Goal: Check status: Check status

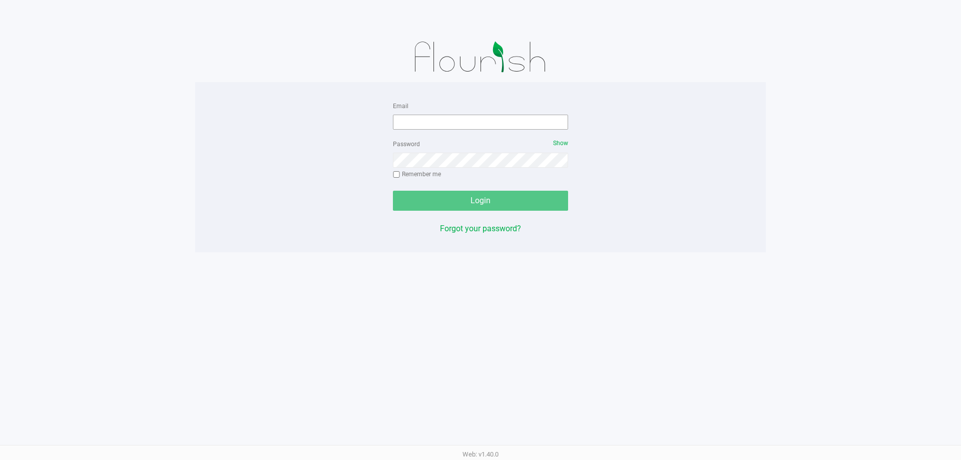
drag, startPoint x: 543, startPoint y: 110, endPoint x: 537, endPoint y: 116, distance: 8.5
click at [542, 111] on div "Email" at bounding box center [480, 115] width 175 height 30
click at [515, 132] on form "Email Password Show Remember me Login" at bounding box center [480, 155] width 175 height 111
click at [515, 125] on input "Email" at bounding box center [480, 122] width 175 height 15
type input "[EMAIL_ADDRESS][DOMAIN_NAME]"
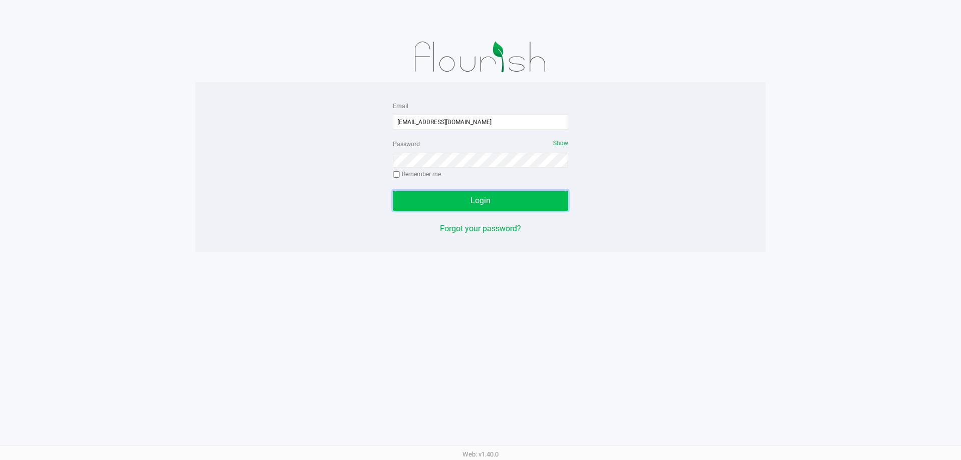
click at [429, 192] on button "Login" at bounding box center [480, 201] width 175 height 20
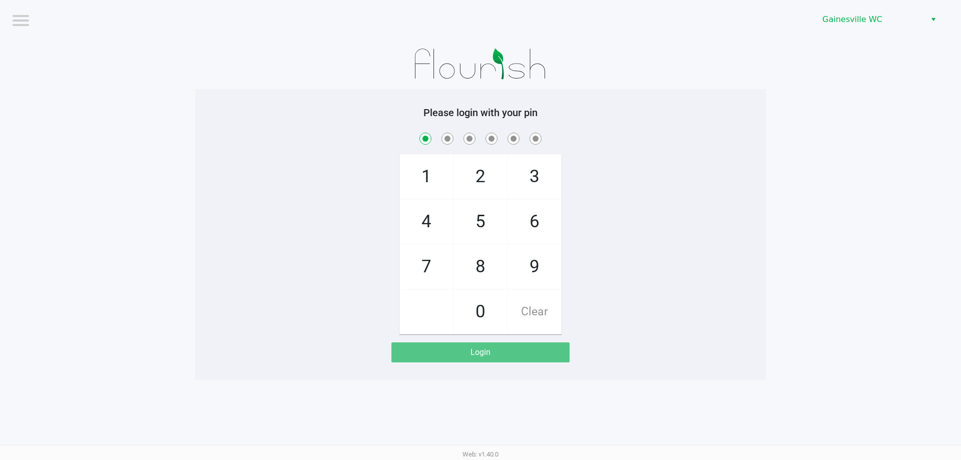
checkbox input "true"
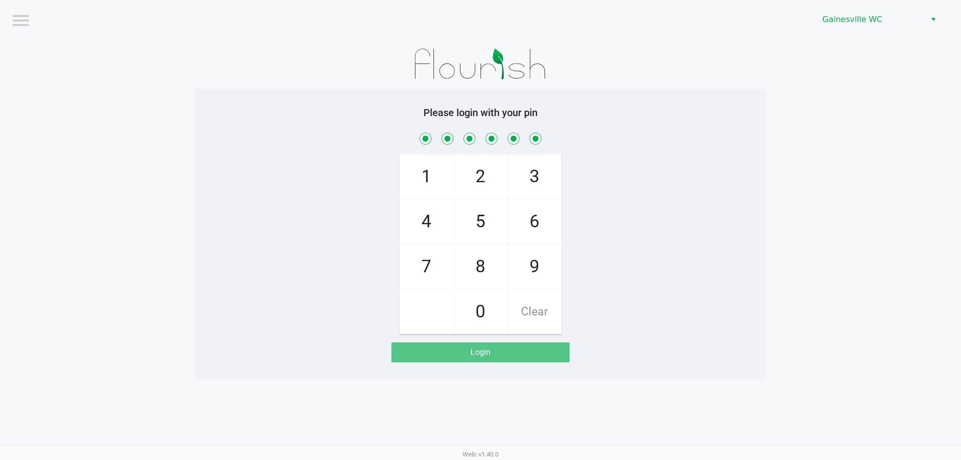
checkbox input "true"
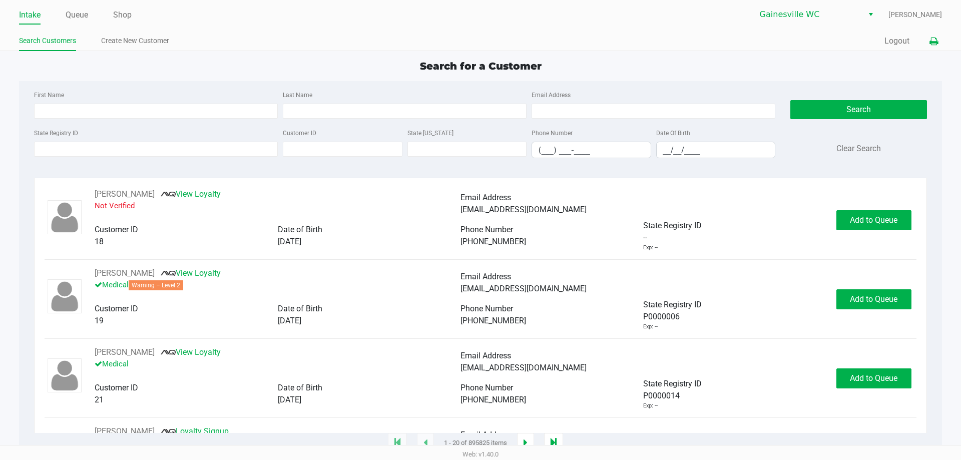
click at [928, 38] on div "Quick Sale Logout" at bounding box center [710, 41] width 461 height 19
click at [928, 38] on button at bounding box center [933, 41] width 17 height 19
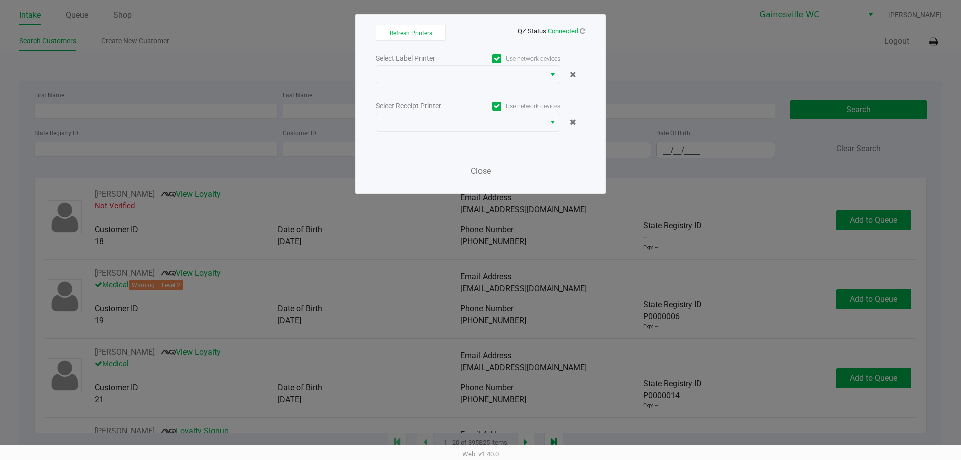
click at [495, 91] on div "Select Label Printer Use network devices Select Receipt Printer Use network dev…" at bounding box center [480, 118] width 209 height 132
click at [485, 79] on span at bounding box center [460, 75] width 157 height 12
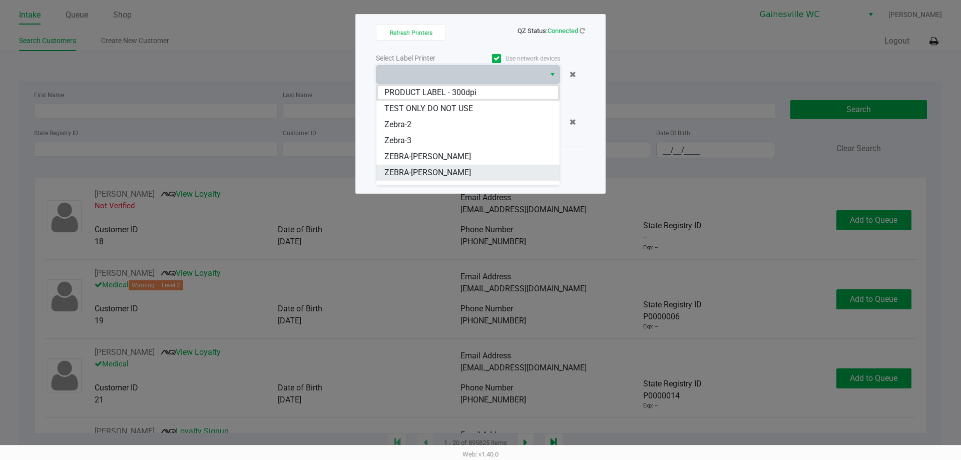
click at [443, 169] on span "ZEBRA-[PERSON_NAME]" at bounding box center [427, 173] width 87 height 12
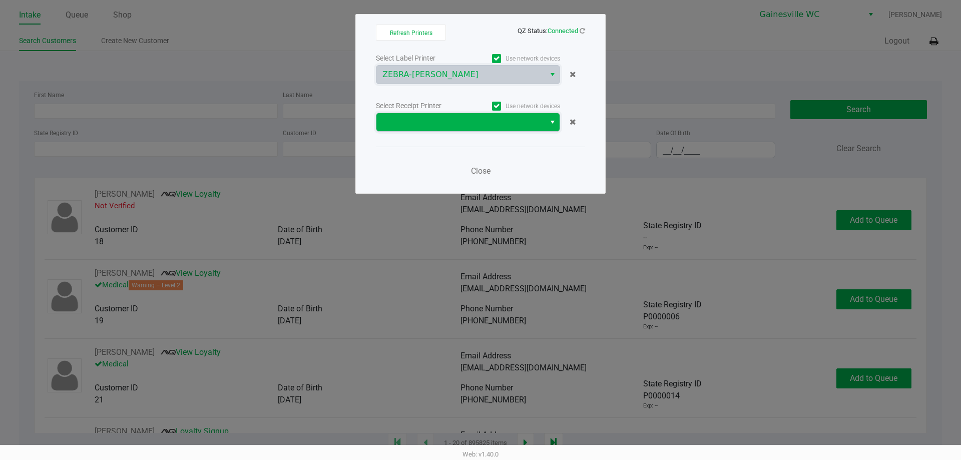
drag, startPoint x: 450, startPoint y: 119, endPoint x: 450, endPoint y: 126, distance: 7.0
click at [450, 120] on span at bounding box center [460, 122] width 157 height 12
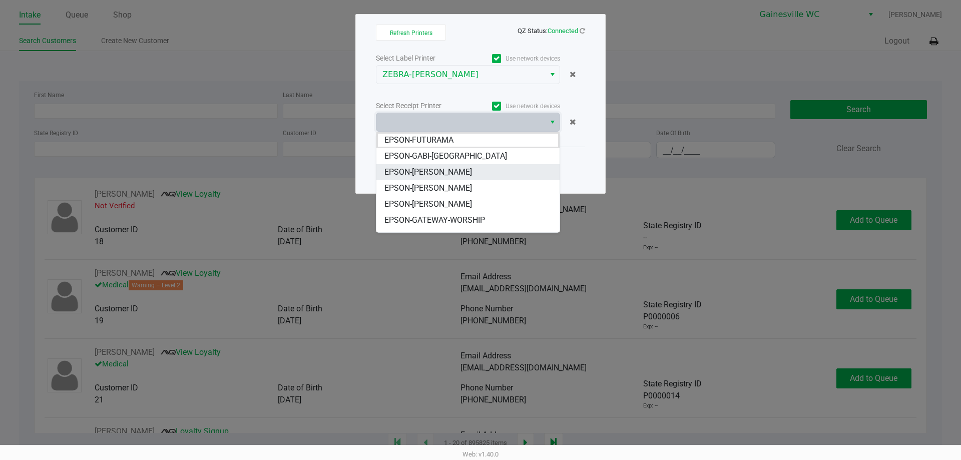
click at [468, 173] on li "EPSON-[PERSON_NAME]" at bounding box center [467, 172] width 183 height 16
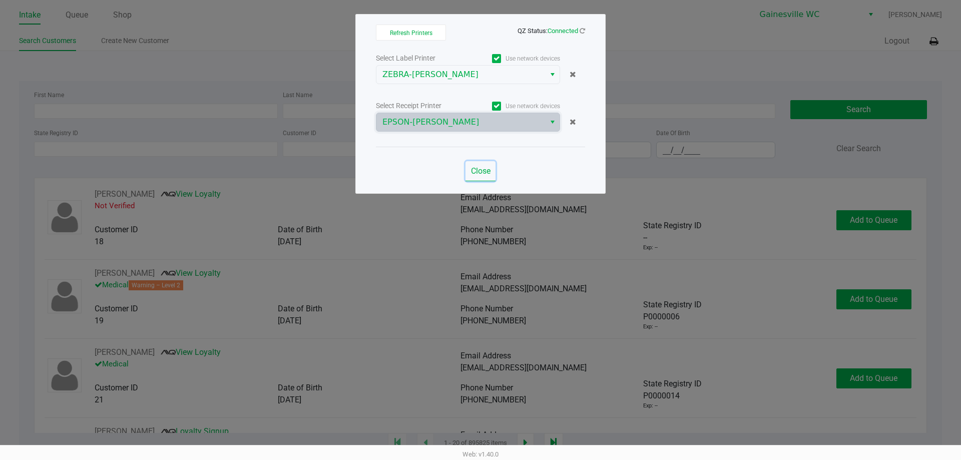
click at [469, 172] on button "Close" at bounding box center [480, 171] width 30 height 20
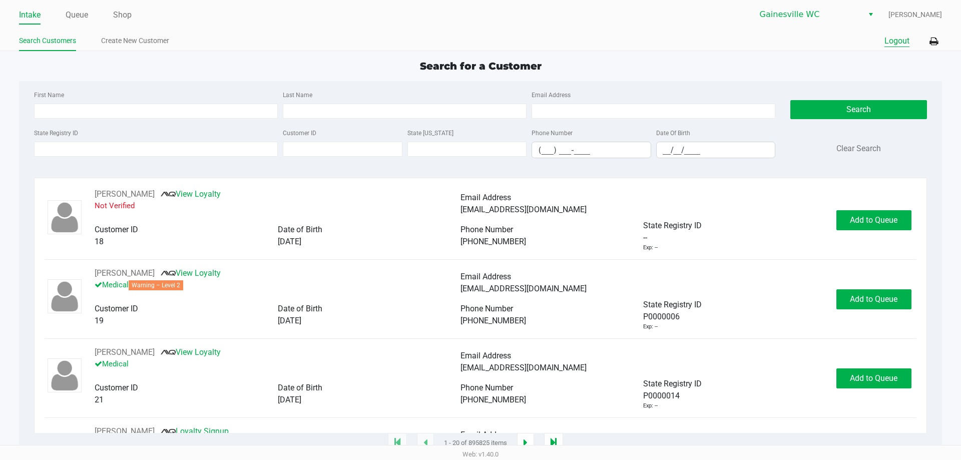
drag, startPoint x: 894, startPoint y: 36, endPoint x: 696, endPoint y: 8, distance: 199.6
click at [894, 35] on button "Logout" at bounding box center [896, 41] width 25 height 12
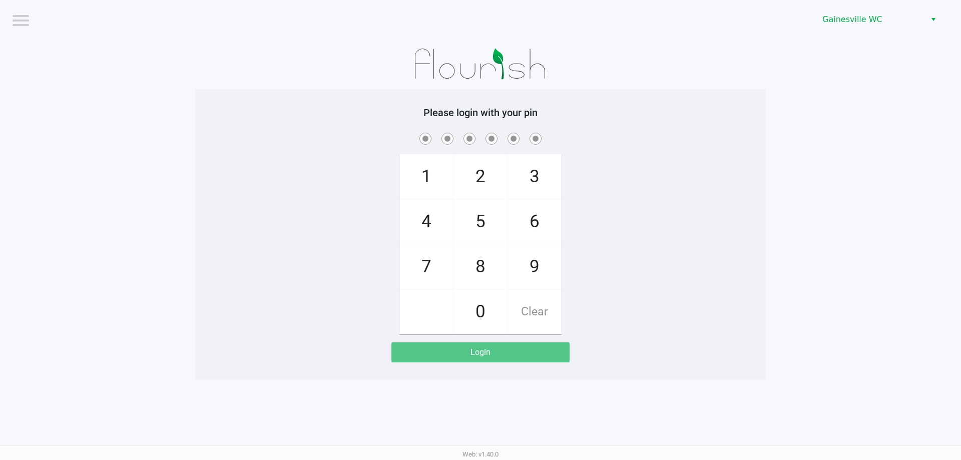
click at [216, 87] on div at bounding box center [480, 64] width 570 height 50
click at [153, 55] on app-pos-login-wrapper "Logout Gainesville WC Please login with your pin 1 4 7 2 5 8 0 3 6 9 Clear Login" at bounding box center [480, 190] width 961 height 380
click at [717, 305] on div "1 4 7 2 5 8 0 3 6 9 Clear" at bounding box center [480, 233] width 570 height 204
checkbox input "true"
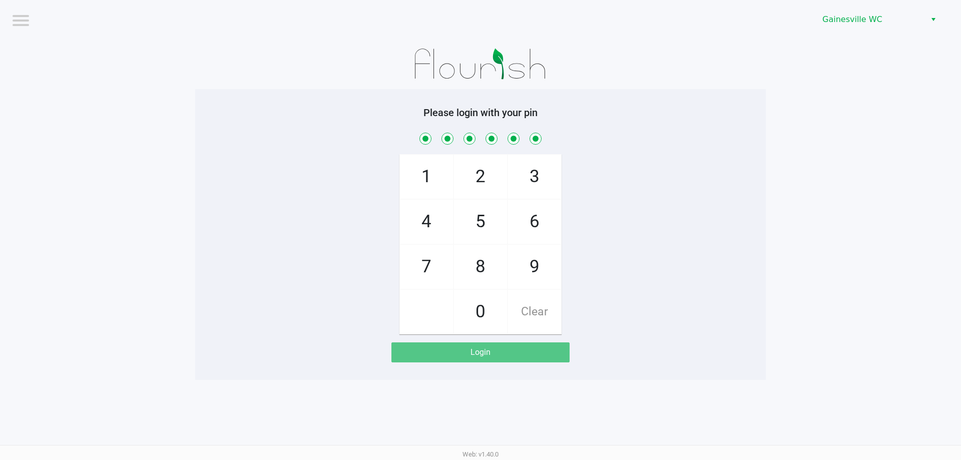
checkbox input "true"
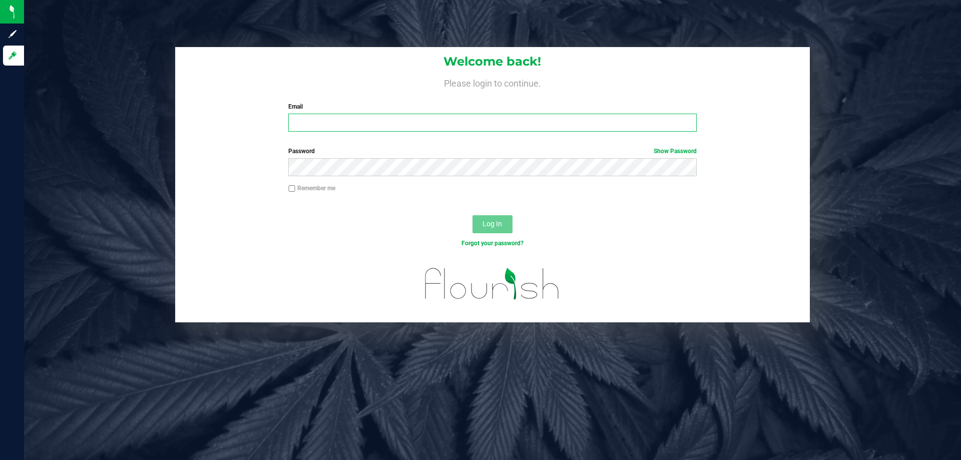
click at [611, 122] on input "Email" at bounding box center [492, 123] width 408 height 18
type input "[EMAIL_ADDRESS][DOMAIN_NAME]"
click at [472, 215] on button "Log In" at bounding box center [492, 224] width 40 height 18
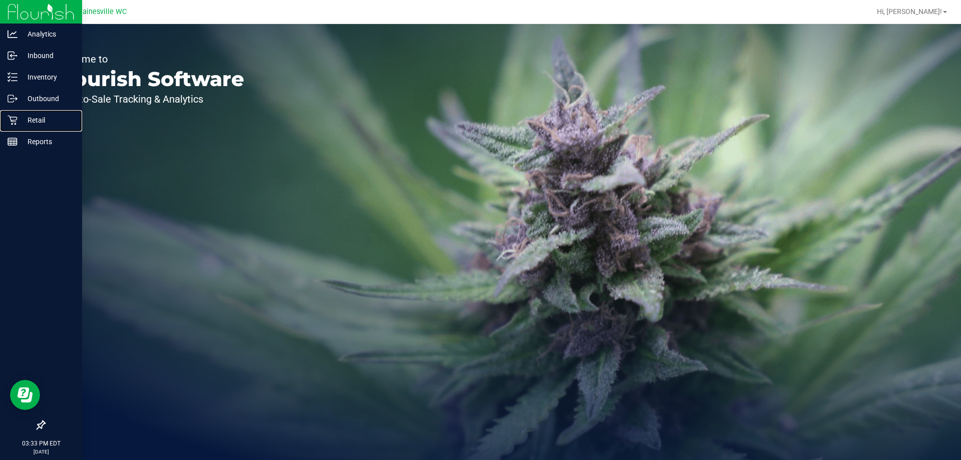
drag, startPoint x: 21, startPoint y: 116, endPoint x: 33, endPoint y: 10, distance: 106.8
click at [21, 116] on p "Retail" at bounding box center [48, 120] width 60 height 12
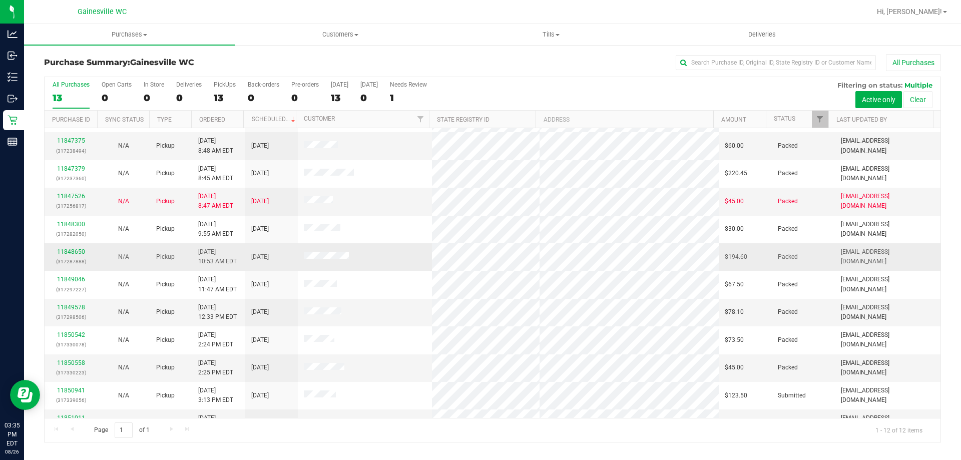
scroll to position [43, 0]
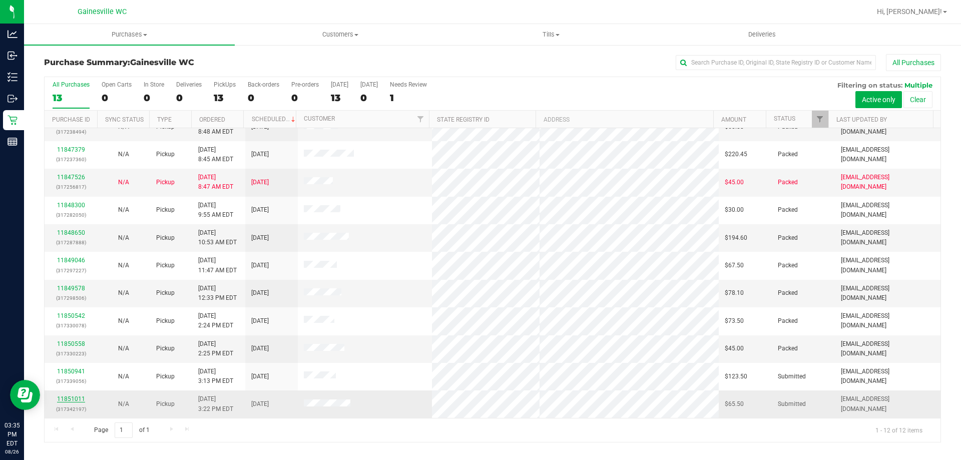
click at [62, 399] on link "11851011" at bounding box center [71, 398] width 28 height 7
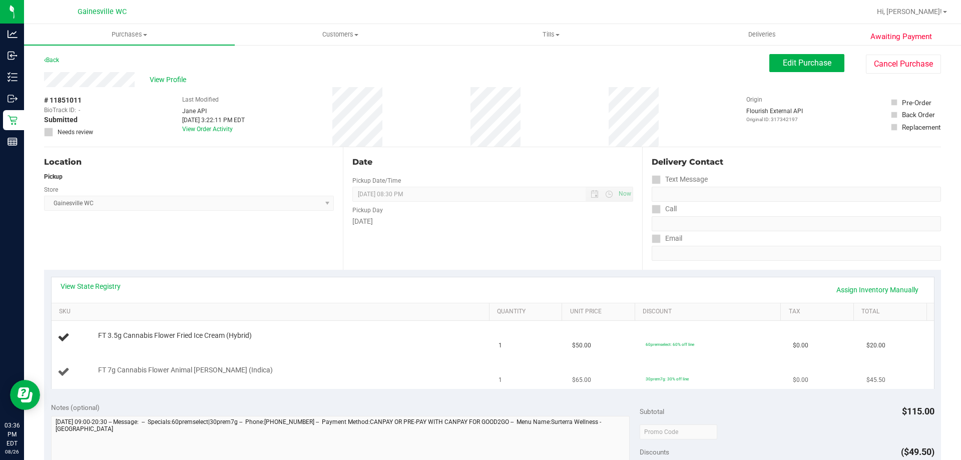
click at [644, 386] on td "30prem7g: 30% off line" at bounding box center [713, 372] width 147 height 34
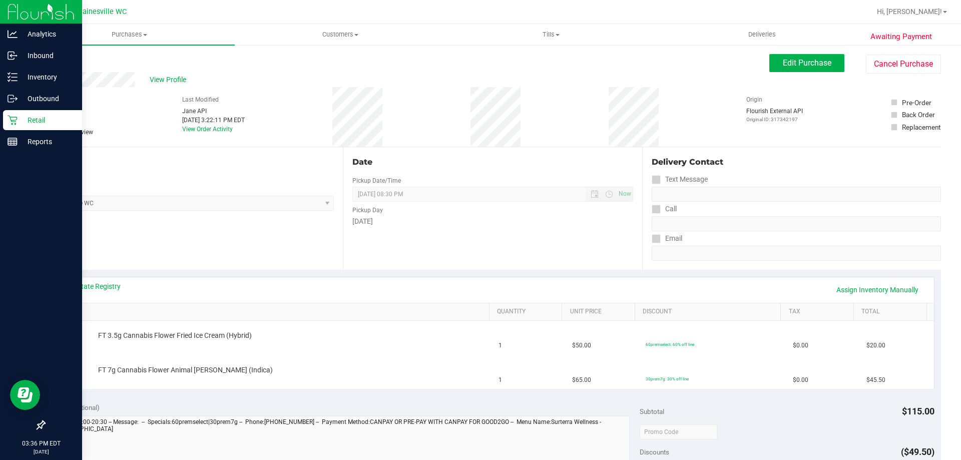
click at [39, 120] on p "Retail" at bounding box center [48, 120] width 60 height 12
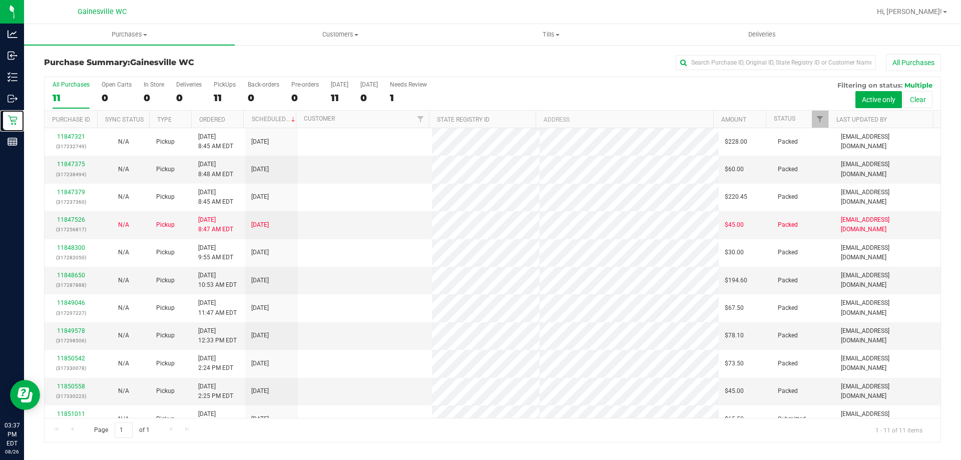
scroll to position [15, 0]
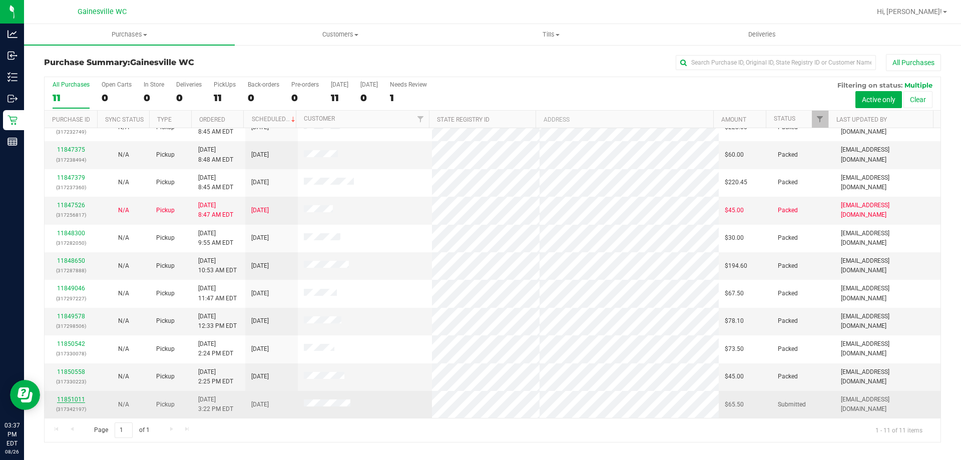
click at [76, 400] on link "11851011" at bounding box center [71, 399] width 28 height 7
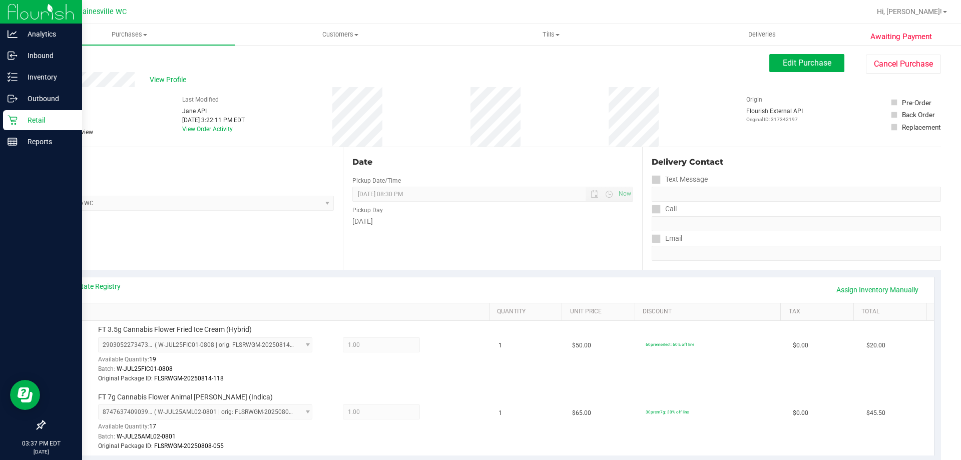
click at [21, 119] on p "Retail" at bounding box center [48, 120] width 60 height 12
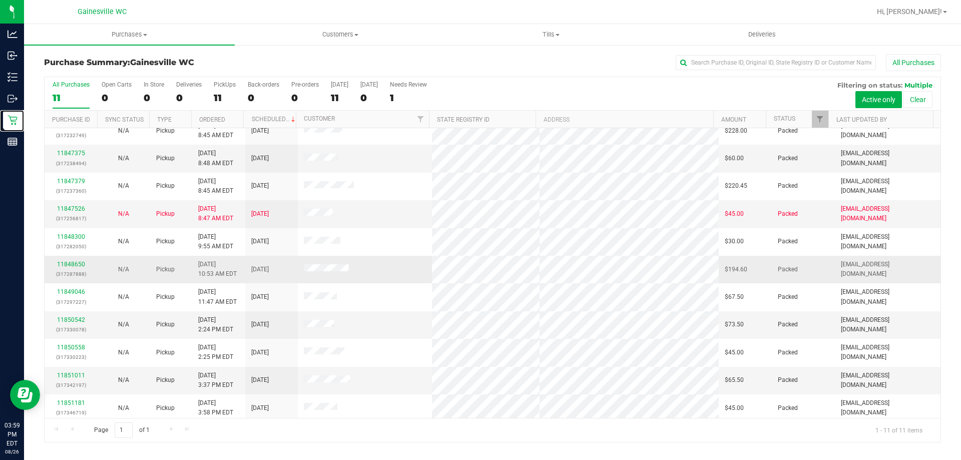
scroll to position [15, 0]
